Goal: Browse casually

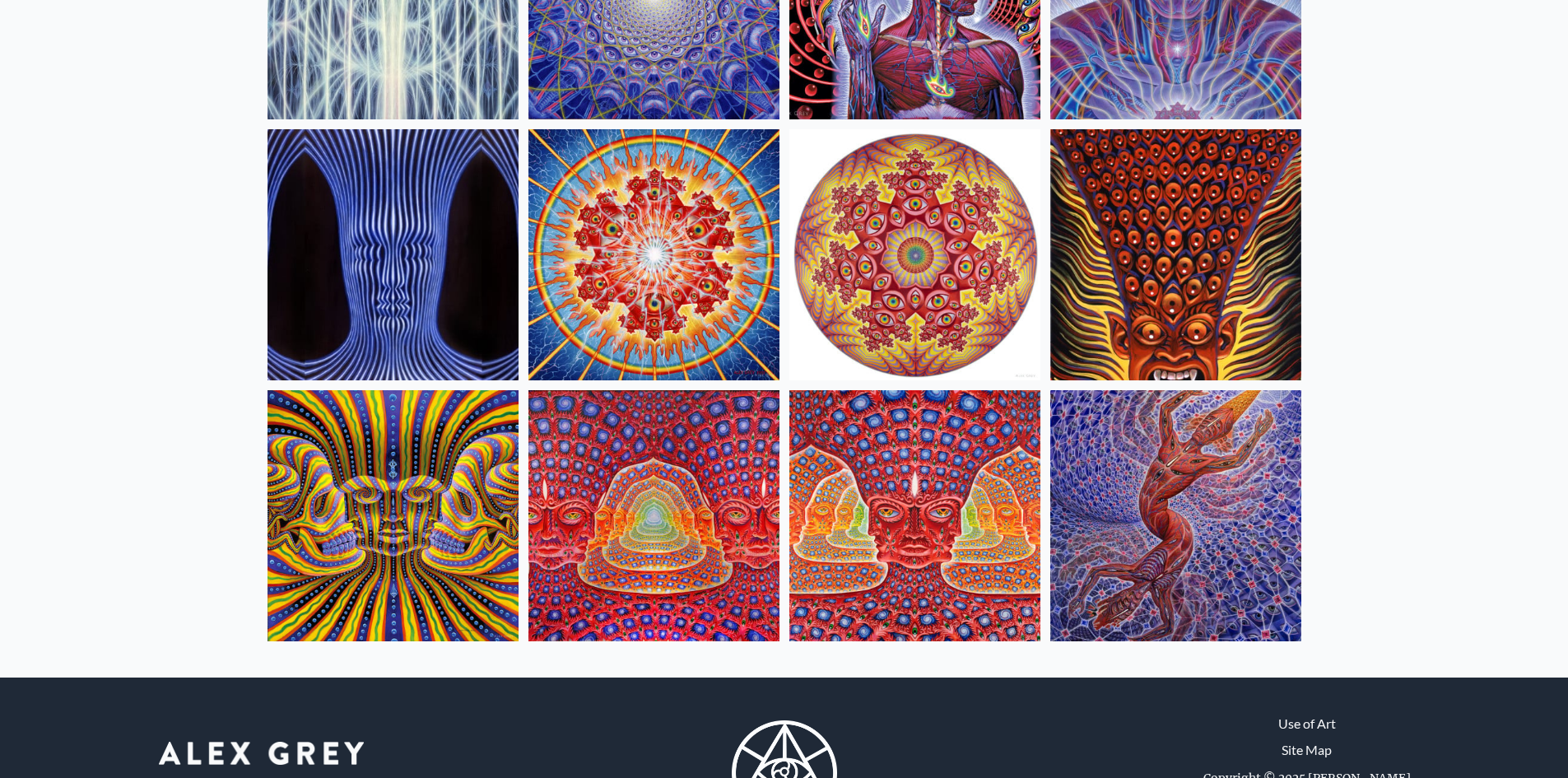
scroll to position [412, 0]
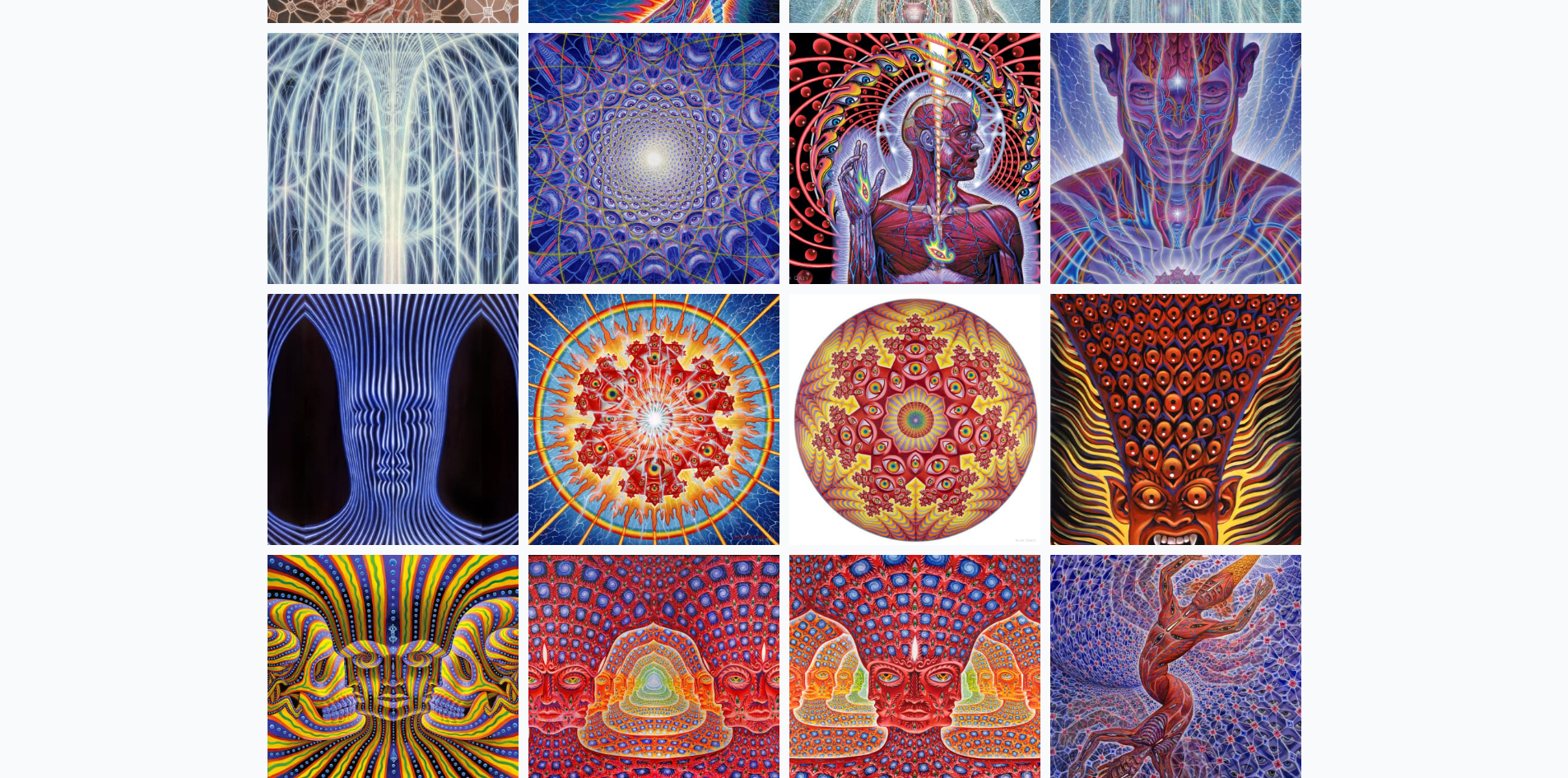
click at [1151, 229] on img at bounding box center [1176, 158] width 251 height 251
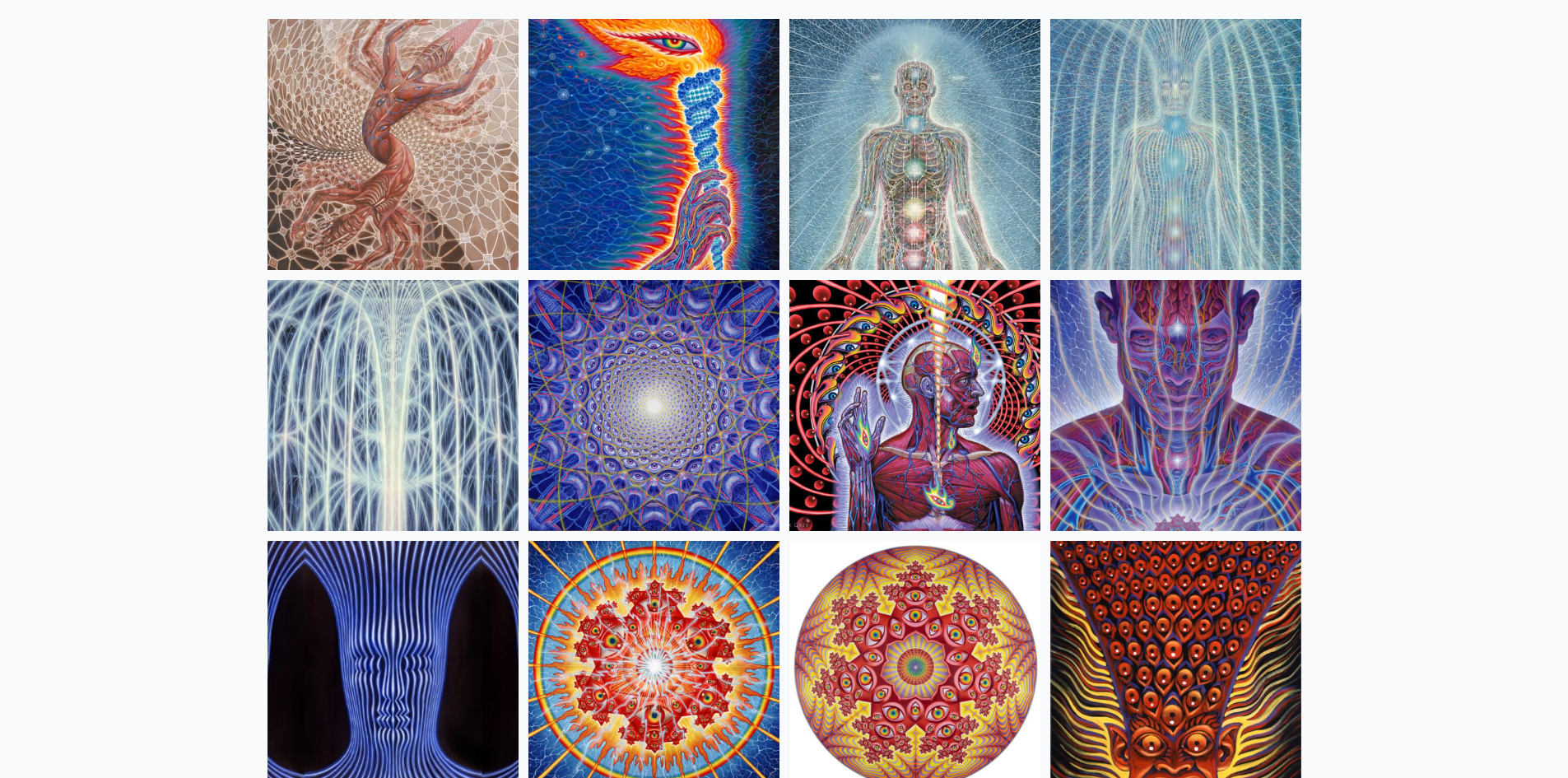
click at [892, 411] on img at bounding box center [915, 405] width 251 height 251
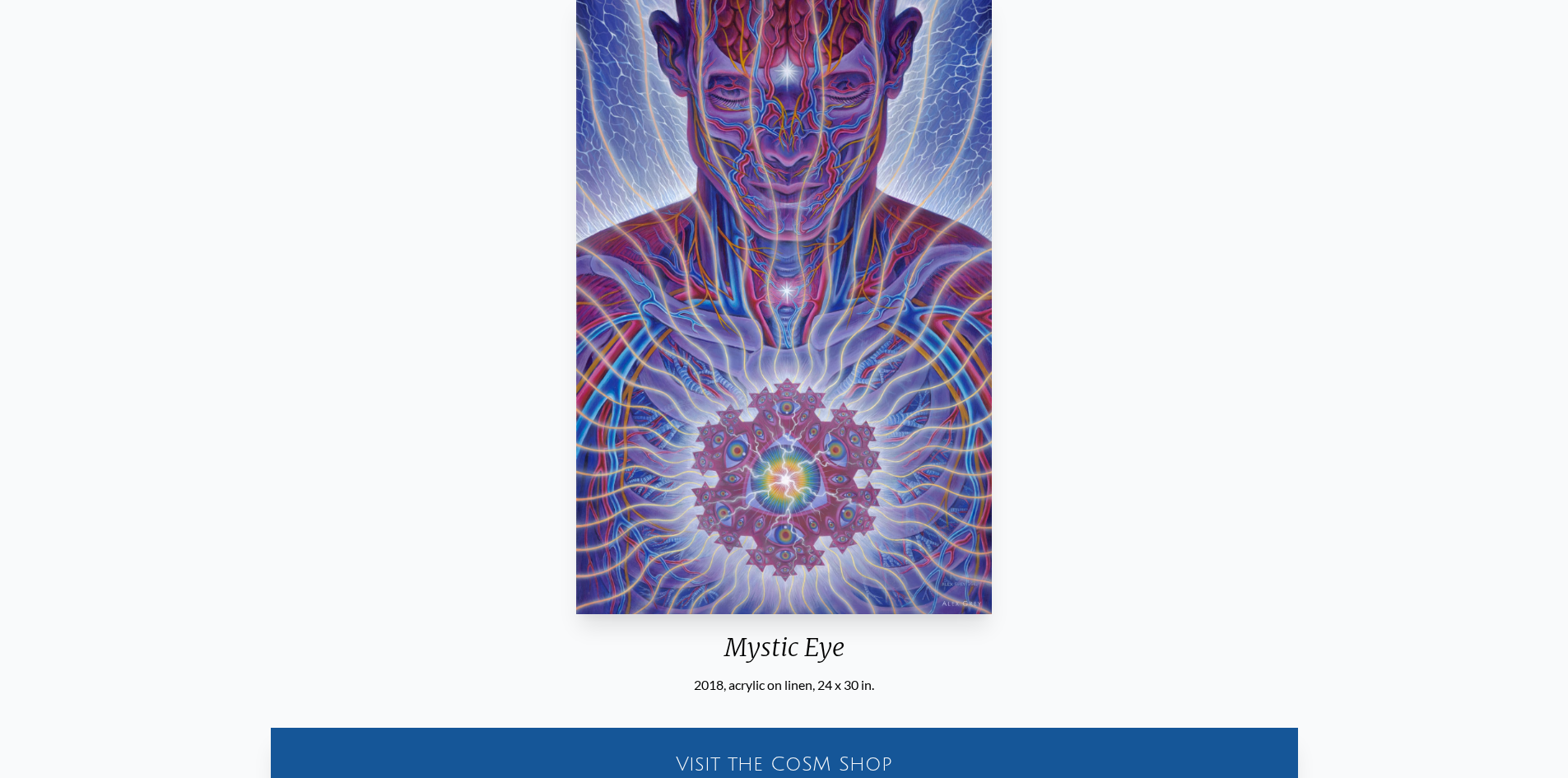
scroll to position [82, 0]
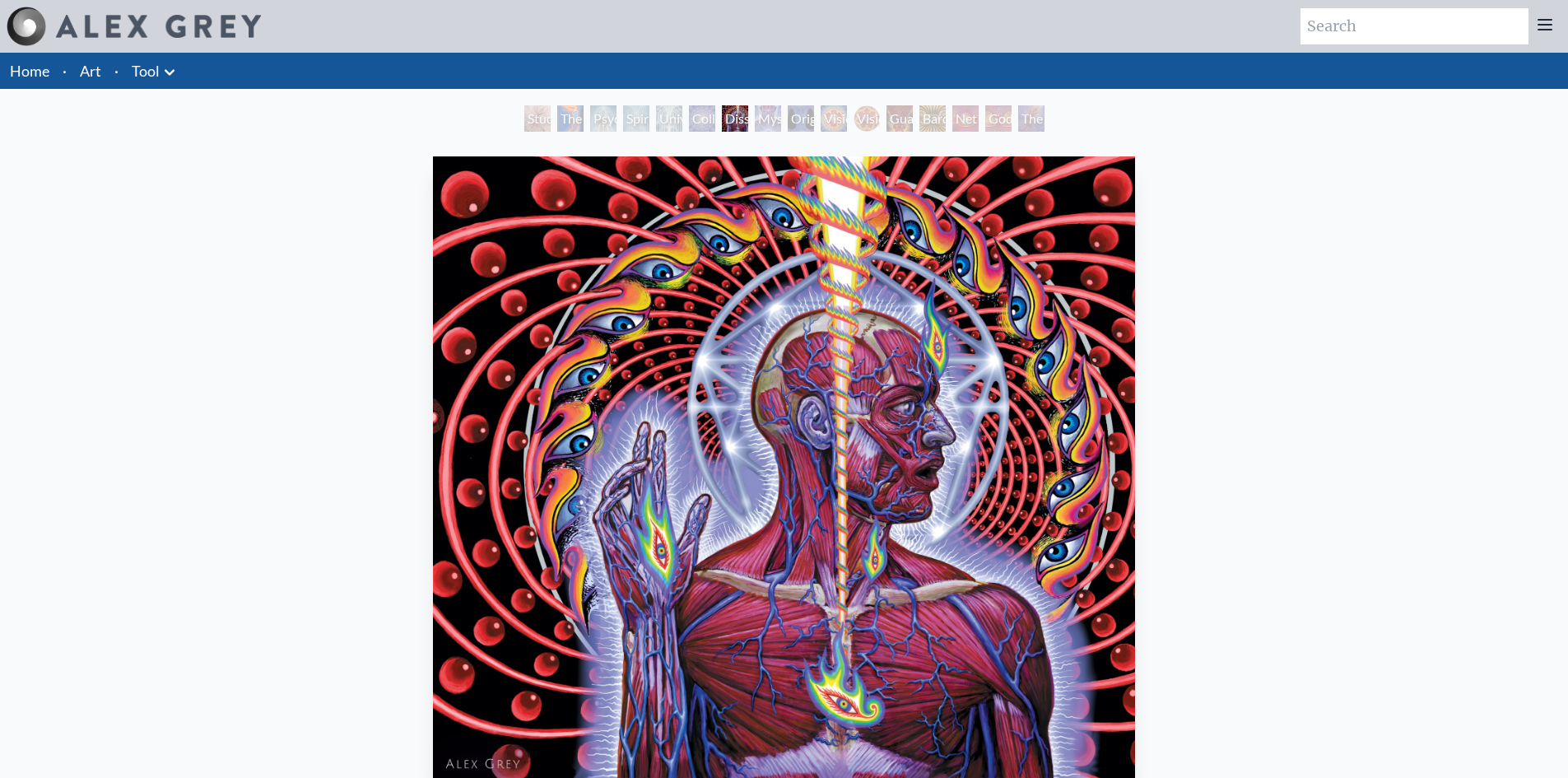
scroll to position [82, 0]
